Goal: Task Accomplishment & Management: Use online tool/utility

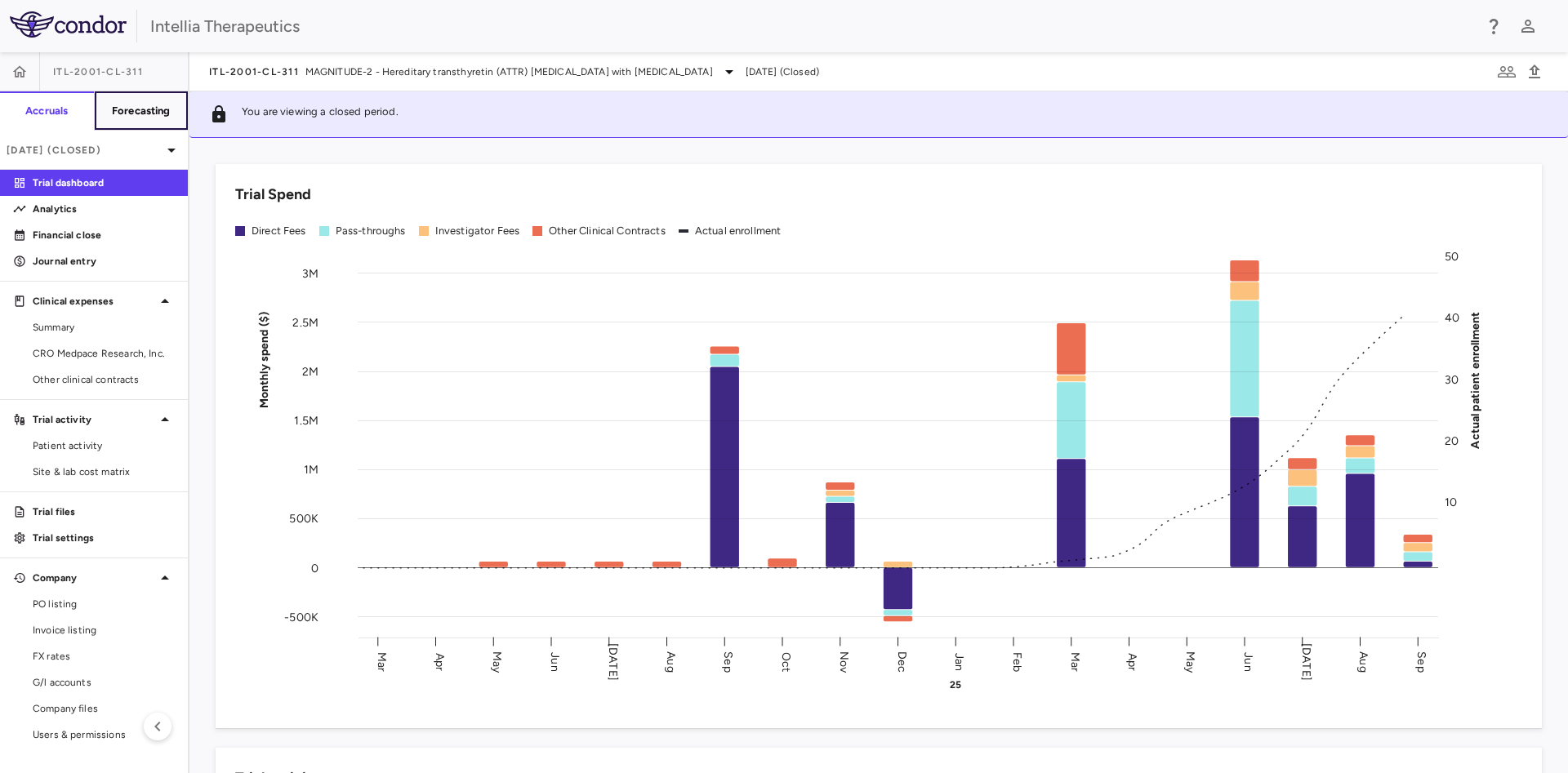
click at [145, 116] on h6 "Forecasting" at bounding box center [141, 111] width 59 height 15
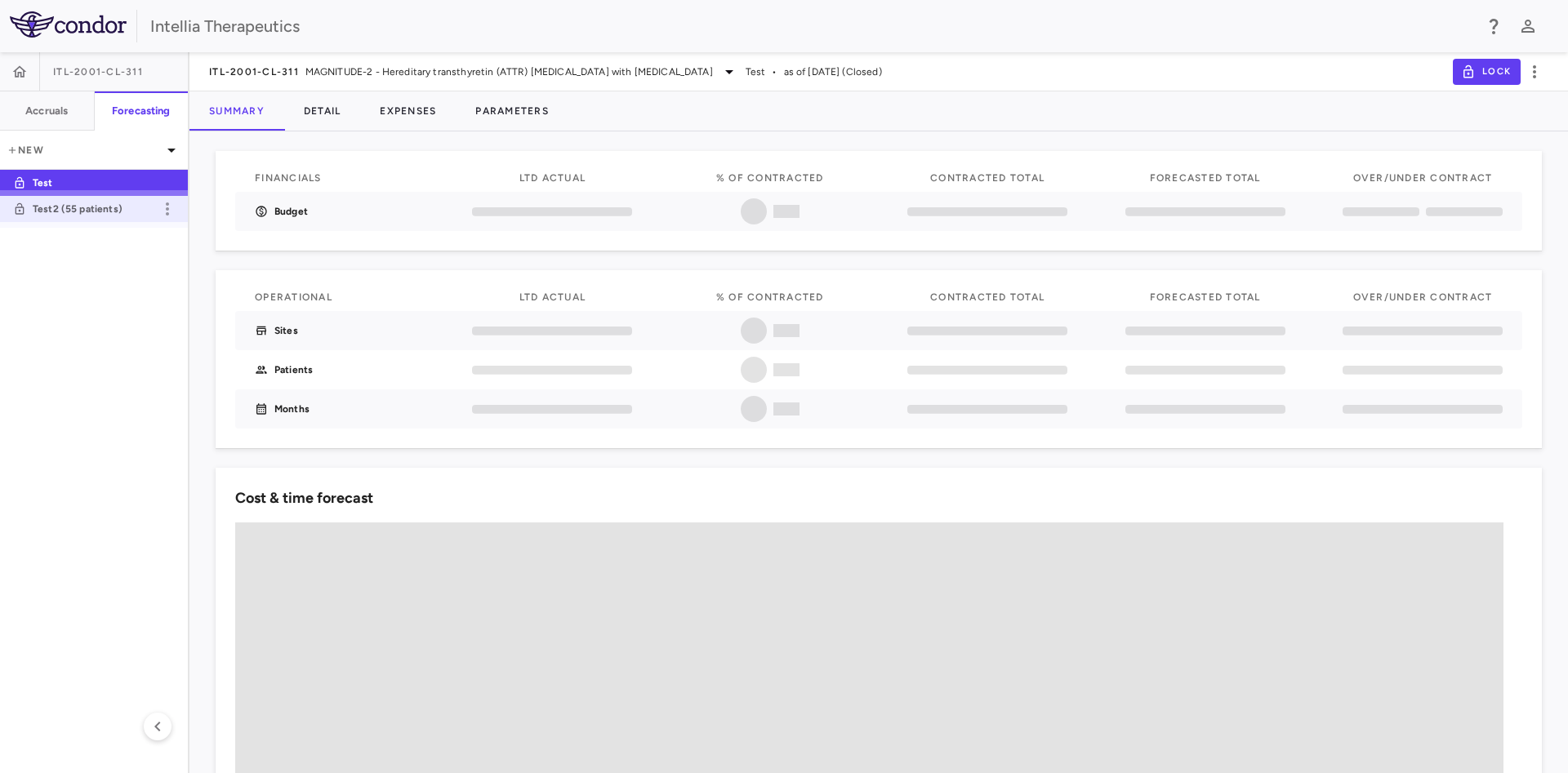
click at [127, 216] on p "Test2 (55 patients)" at bounding box center [93, 209] width 121 height 15
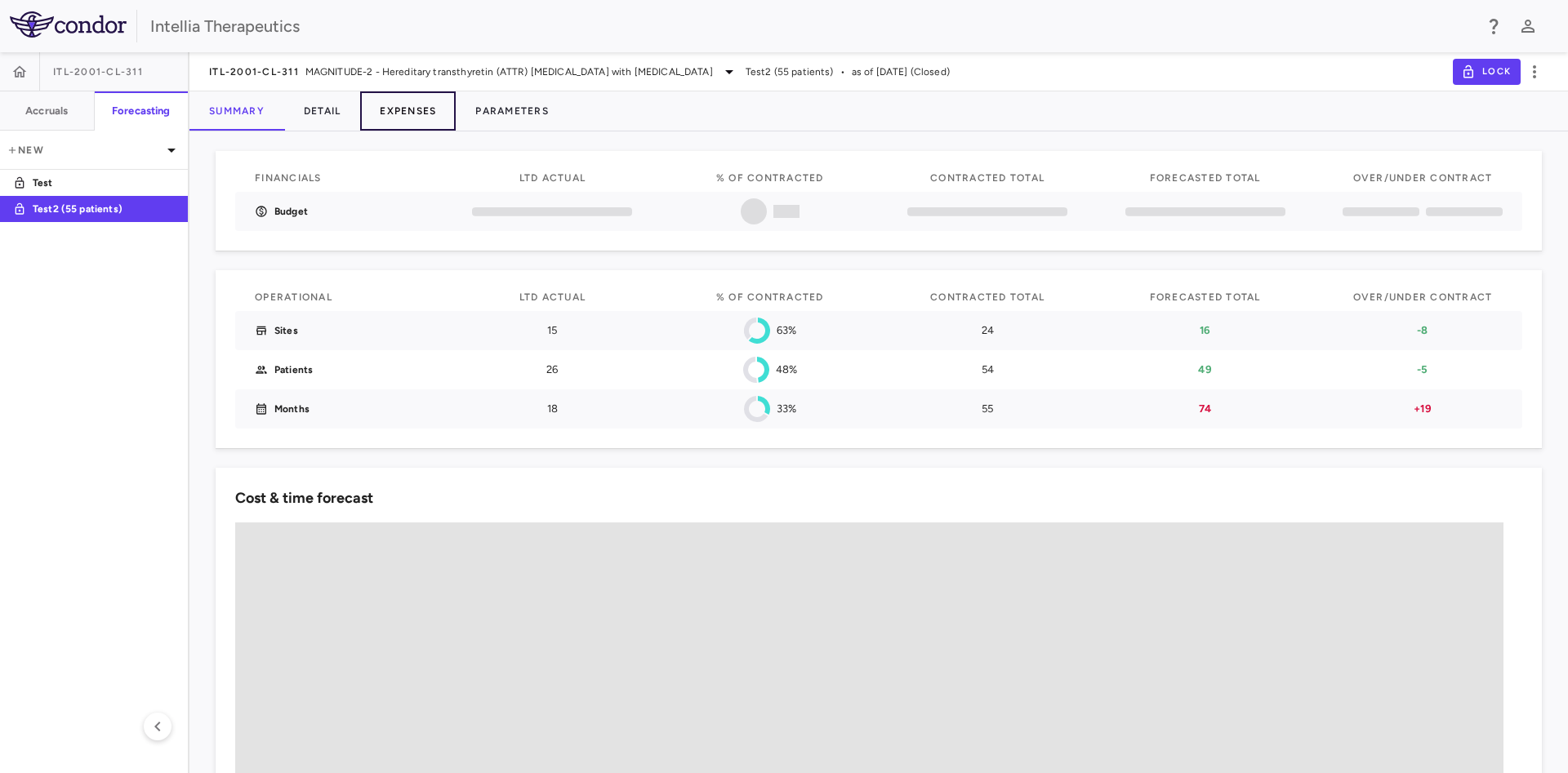
click at [428, 116] on button "Expenses" at bounding box center [408, 111] width 95 height 39
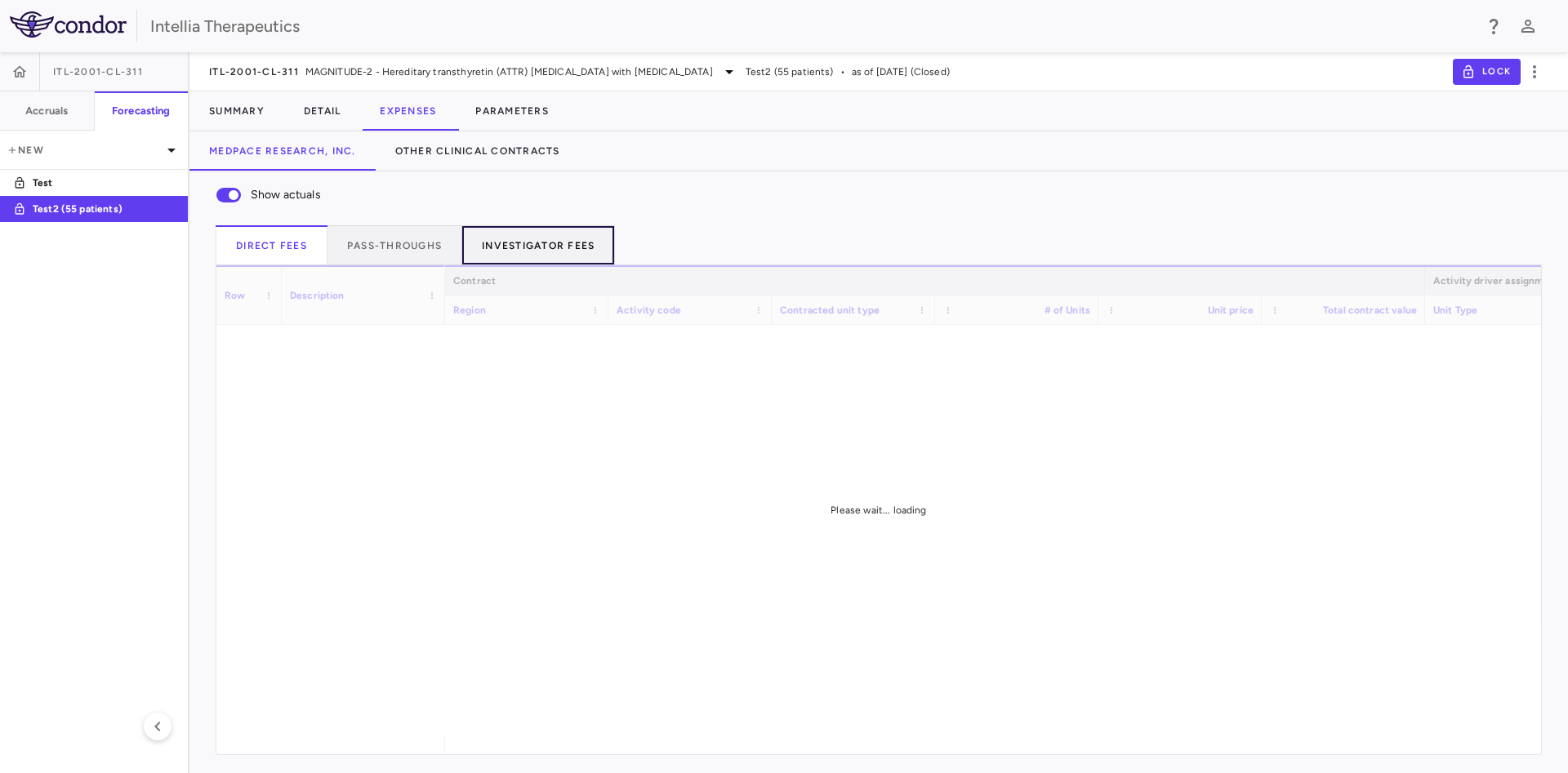
click at [574, 255] on button "Investigator Fees" at bounding box center [538, 244] width 153 height 39
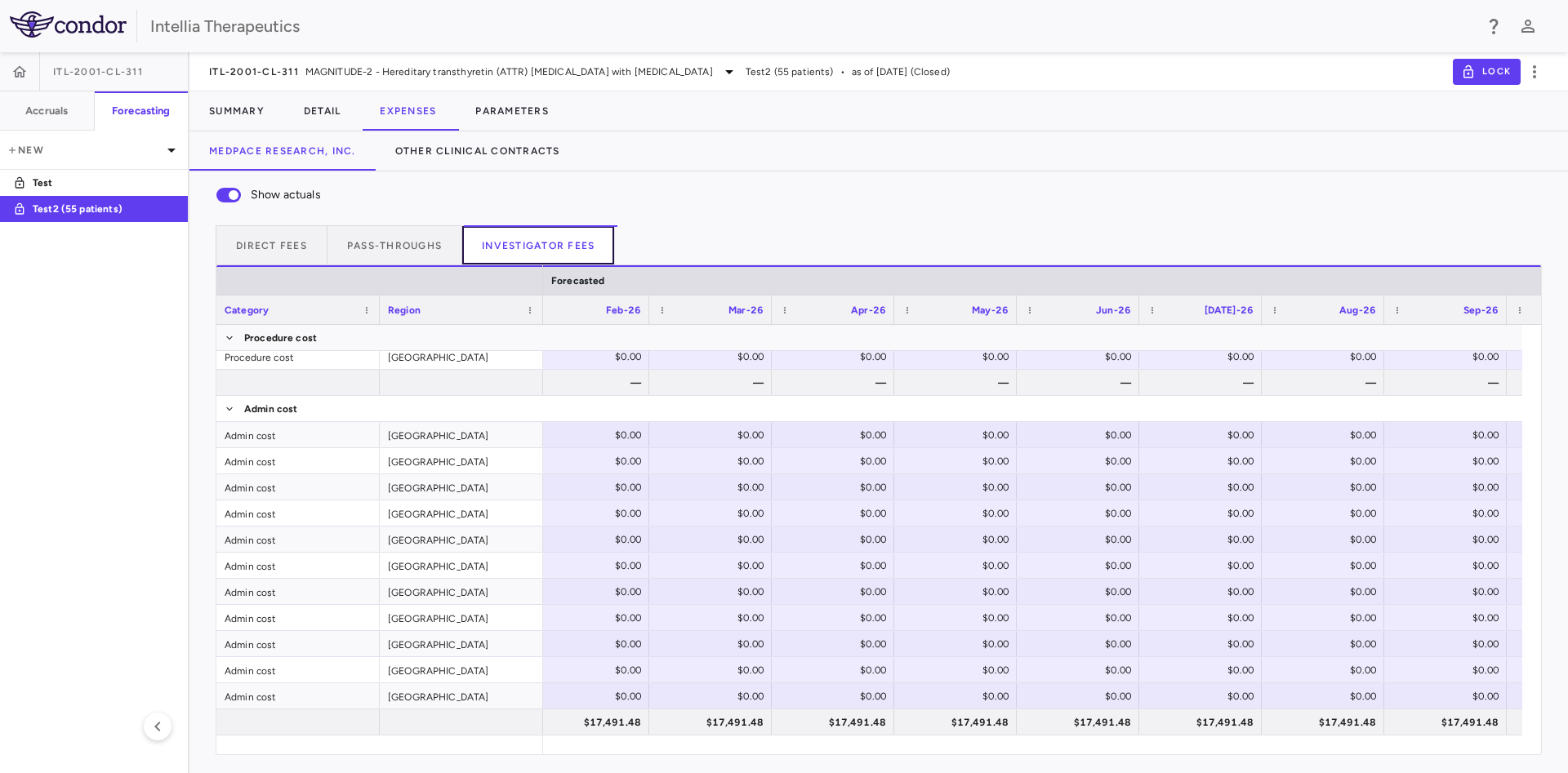
scroll to position [0, 3419]
